Goal: Task Accomplishment & Management: Manage account settings

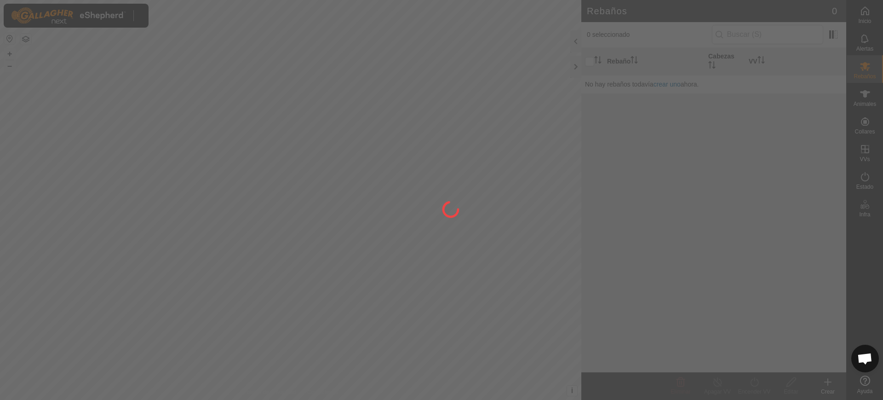
scroll to position [716, 0]
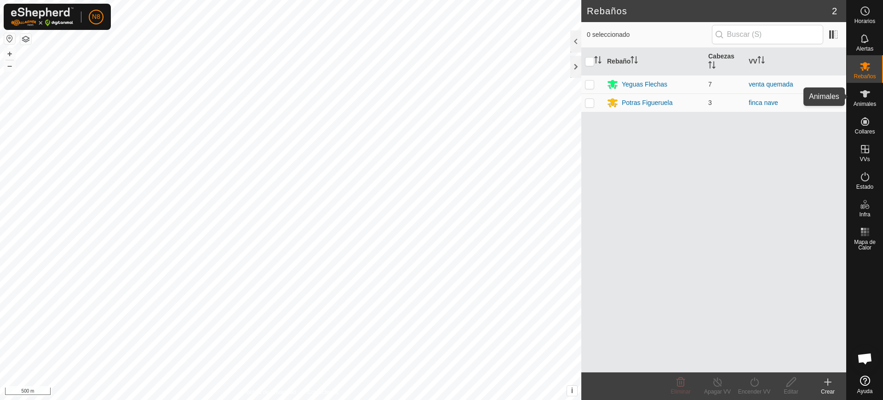
click at [865, 98] on icon at bounding box center [865, 93] width 11 height 11
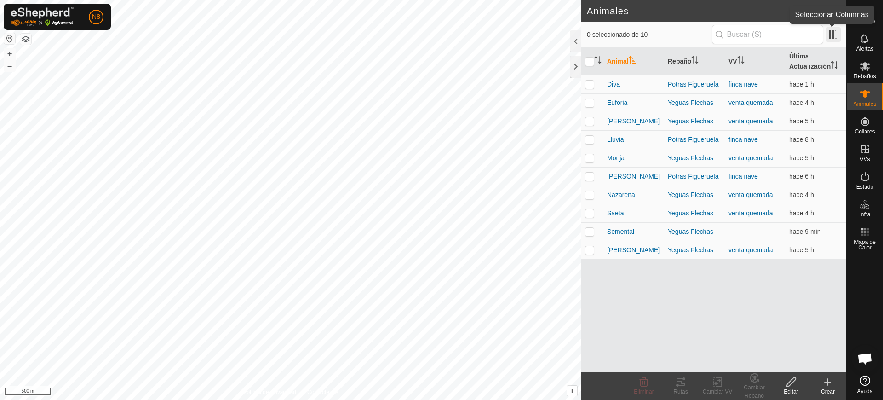
click at [836, 30] on span at bounding box center [833, 34] width 15 height 15
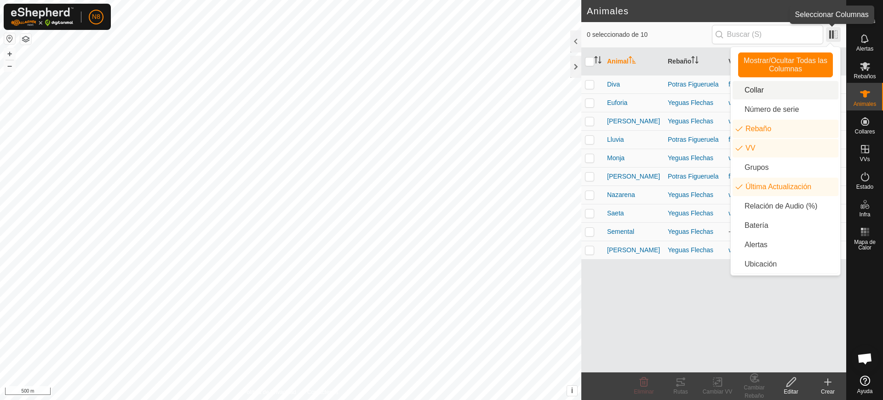
click at [836, 30] on span at bounding box center [833, 34] width 15 height 15
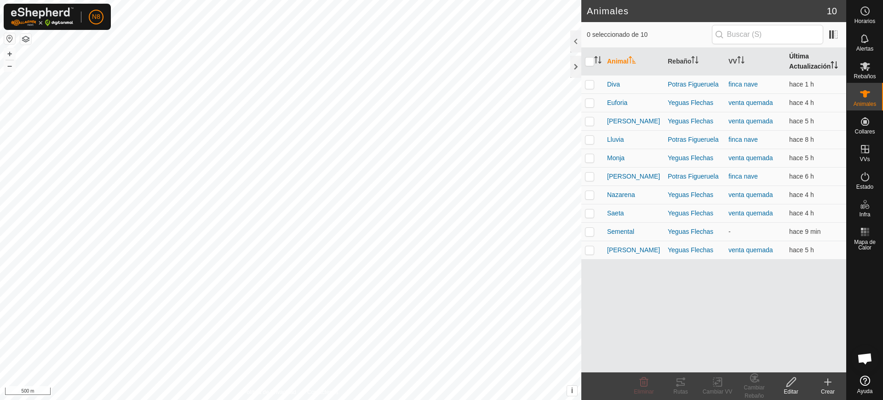
click at [828, 64] on th "Última Actualización" at bounding box center [816, 62] width 61 height 28
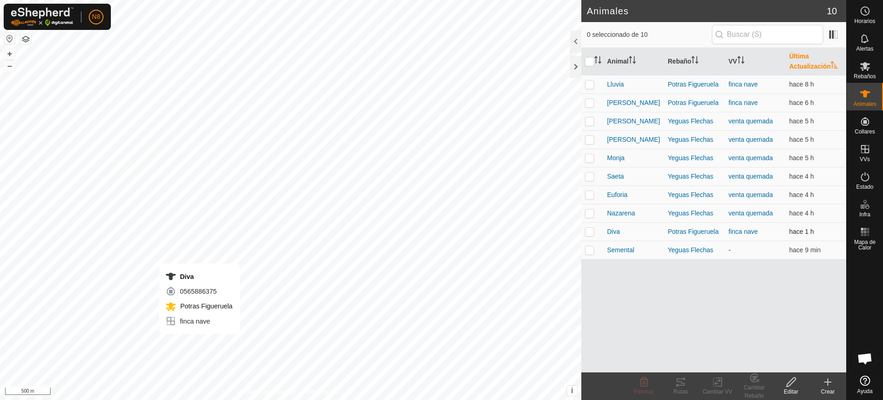
checkbox input "true"
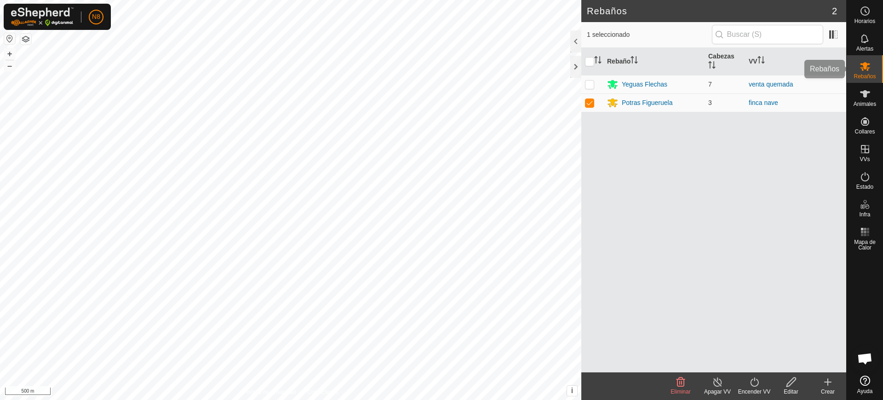
click at [865, 82] on div "Rebaños" at bounding box center [865, 69] width 36 height 28
click at [90, 16] on p-avatar "N8" at bounding box center [96, 17] width 15 height 15
click at [149, 70] on link "Cerrar sesión" at bounding box center [138, 72] width 91 height 15
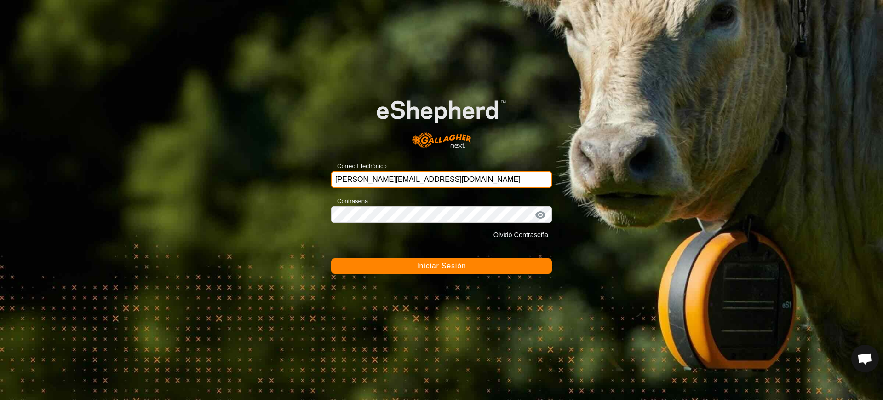
drag, startPoint x: 480, startPoint y: 179, endPoint x: 209, endPoint y: 186, distance: 271.0
click at [209, 186] on div "Correo Electrónico [PERSON_NAME][EMAIL_ADDRESS][DOMAIN_NAME] Contraseña Olvidó …" at bounding box center [441, 200] width 883 height 400
type input "[EMAIL_ADDRESS][DOMAIN_NAME]"
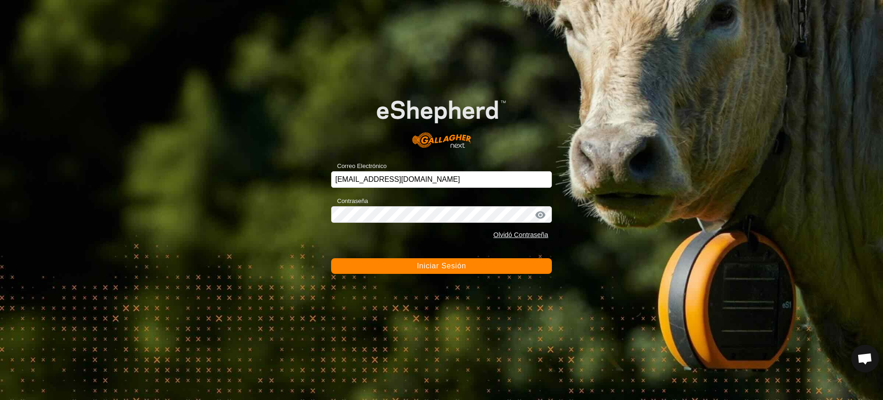
click at [419, 264] on span "Iniciar Sesión" at bounding box center [441, 266] width 49 height 8
